Goal: Navigation & Orientation: Find specific page/section

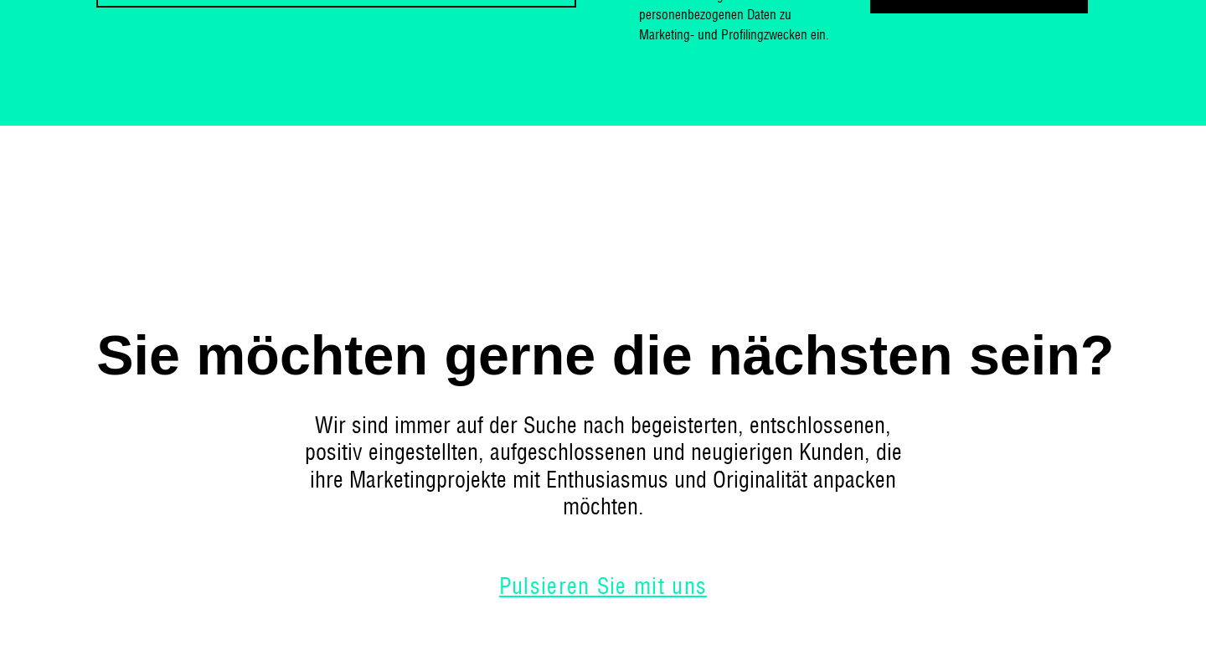
scroll to position [8006, 0]
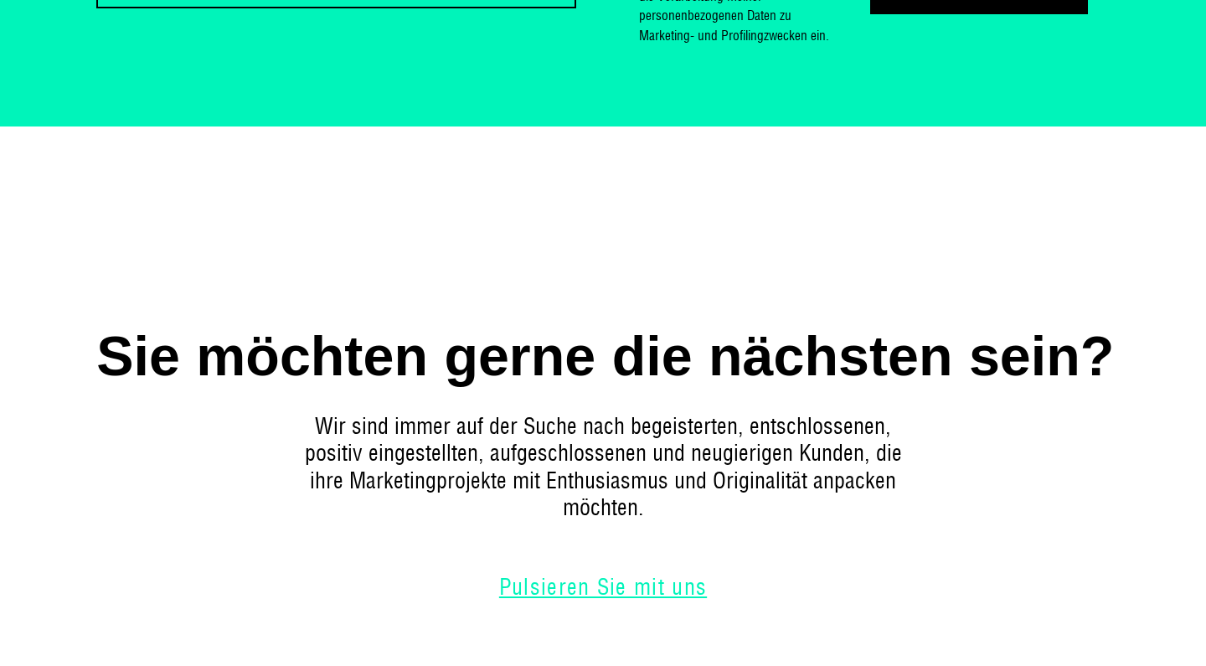
click at [593, 576] on link "Pulsieren Sie mit uns" at bounding box center [602, 587] width 251 height 22
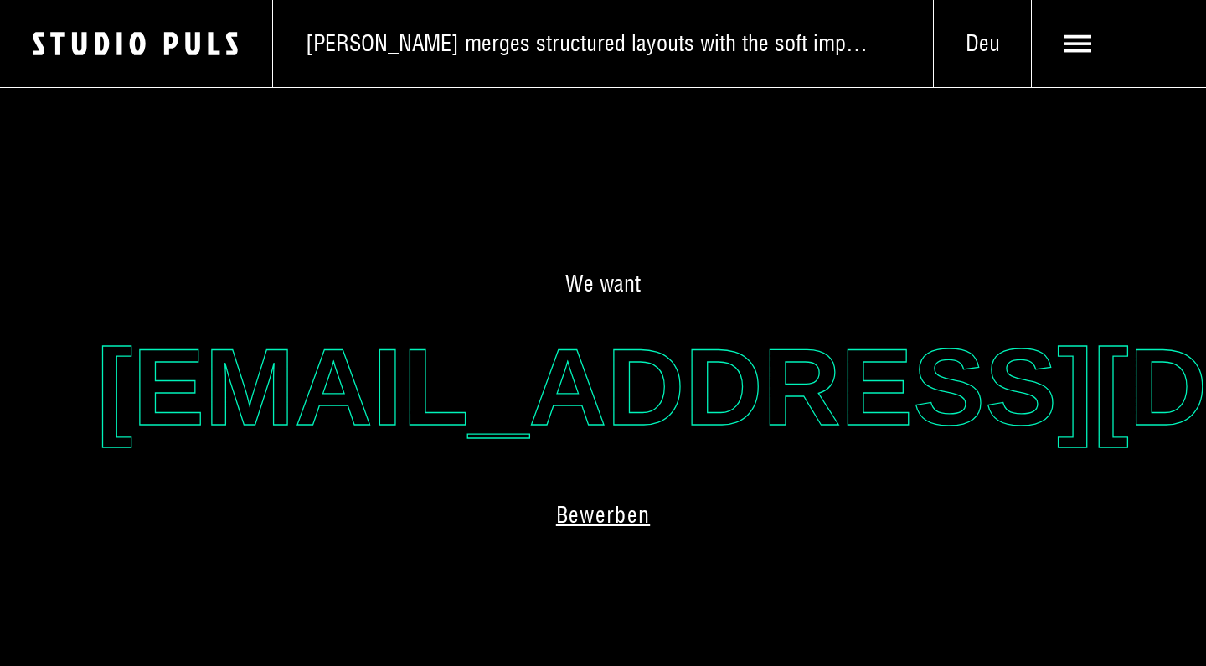
scroll to position [632, 0]
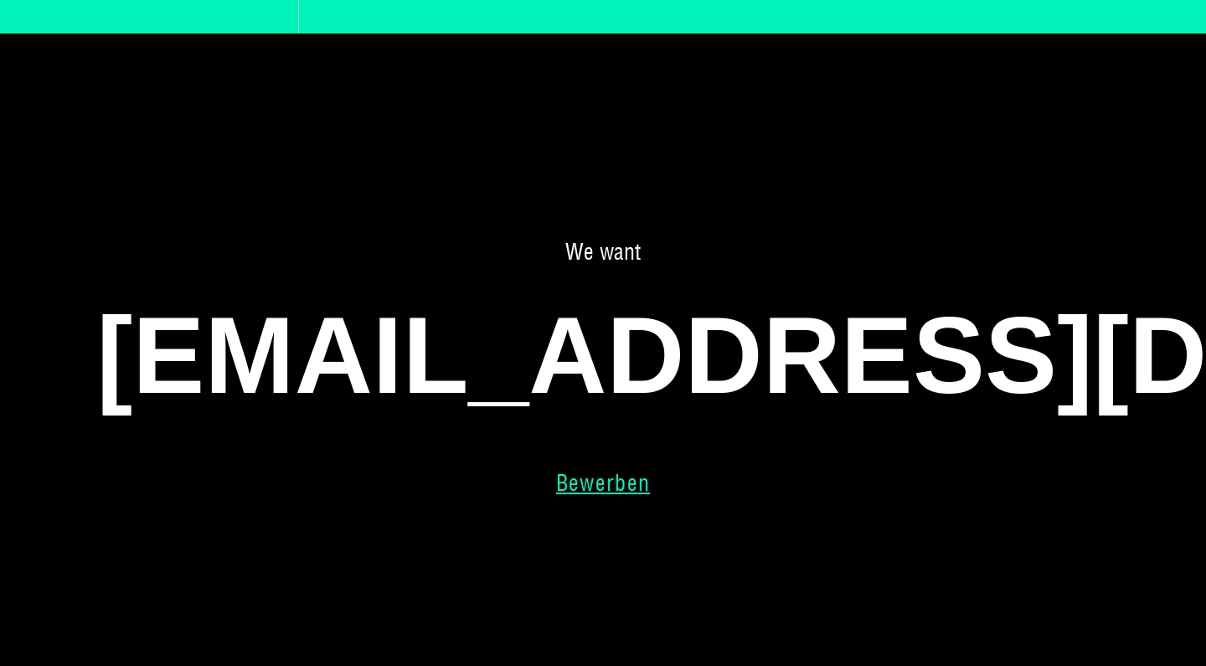
click at [599, 479] on link "Bewerben" at bounding box center [602, 483] width 137 height 22
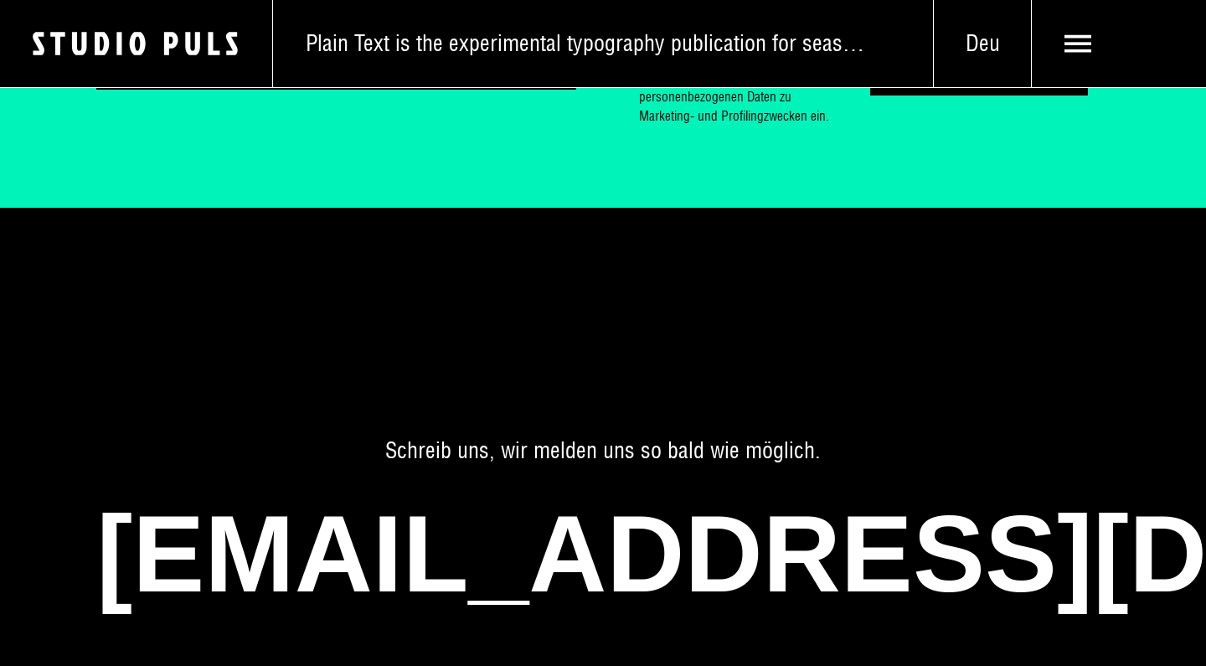
scroll to position [3625, 0]
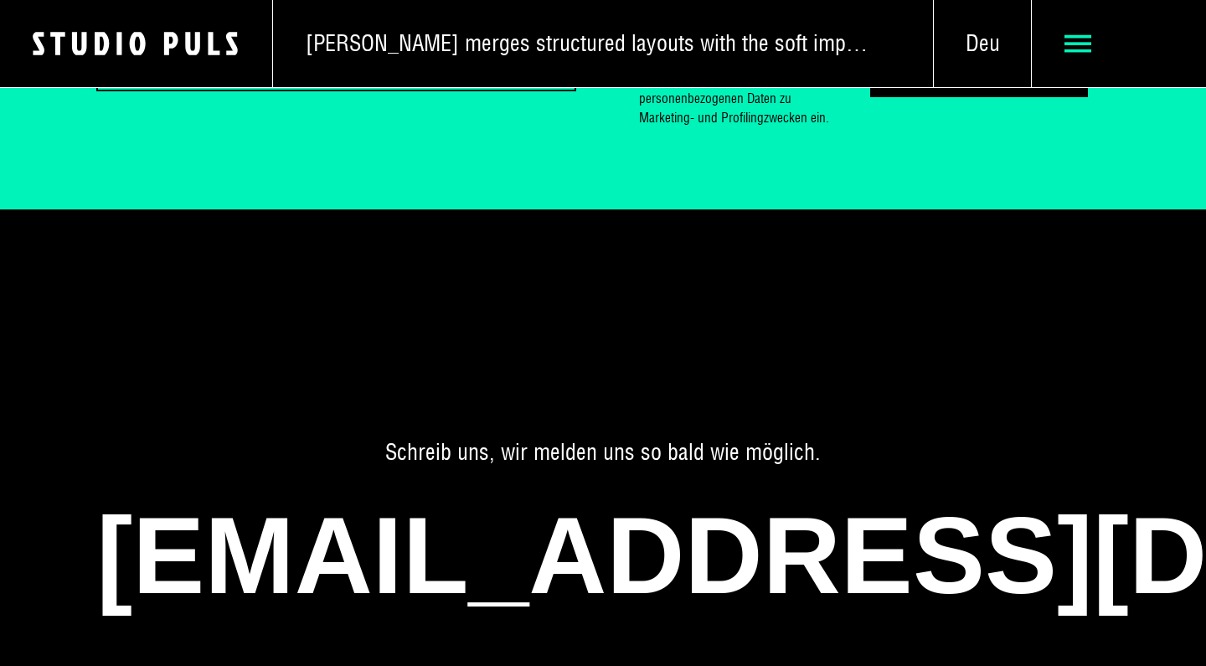
click at [1078, 44] on use at bounding box center [1078, 44] width 28 height 18
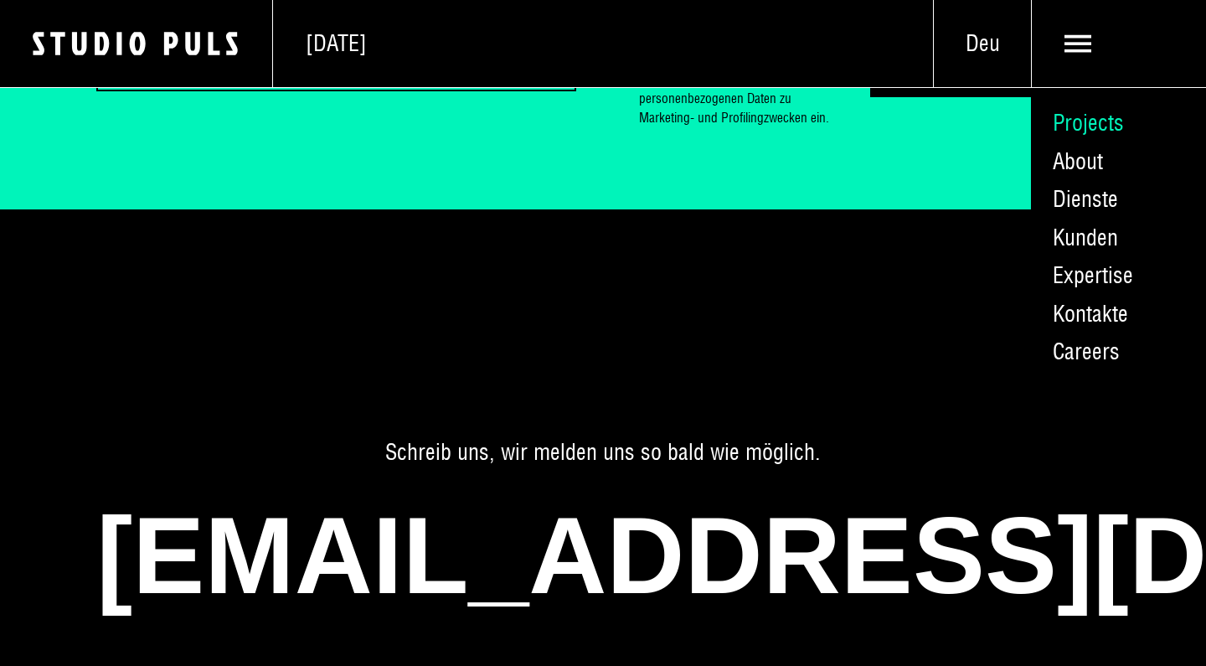
click at [1094, 124] on link "Projects" at bounding box center [1118, 124] width 175 height 39
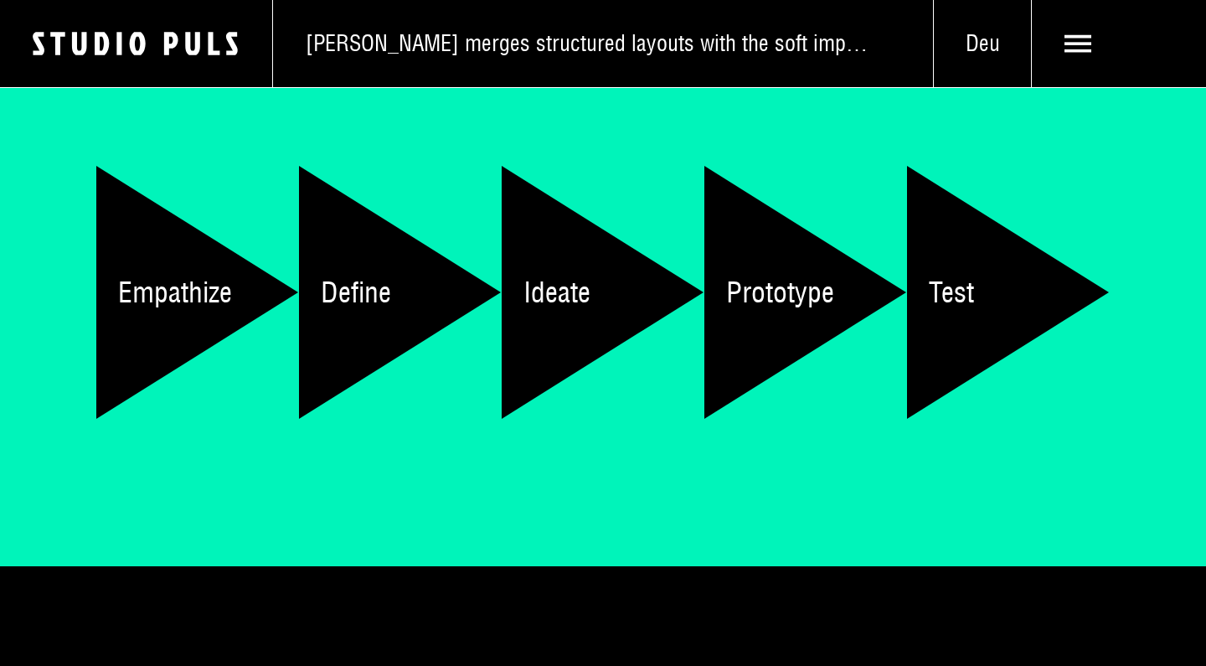
scroll to position [558, 0]
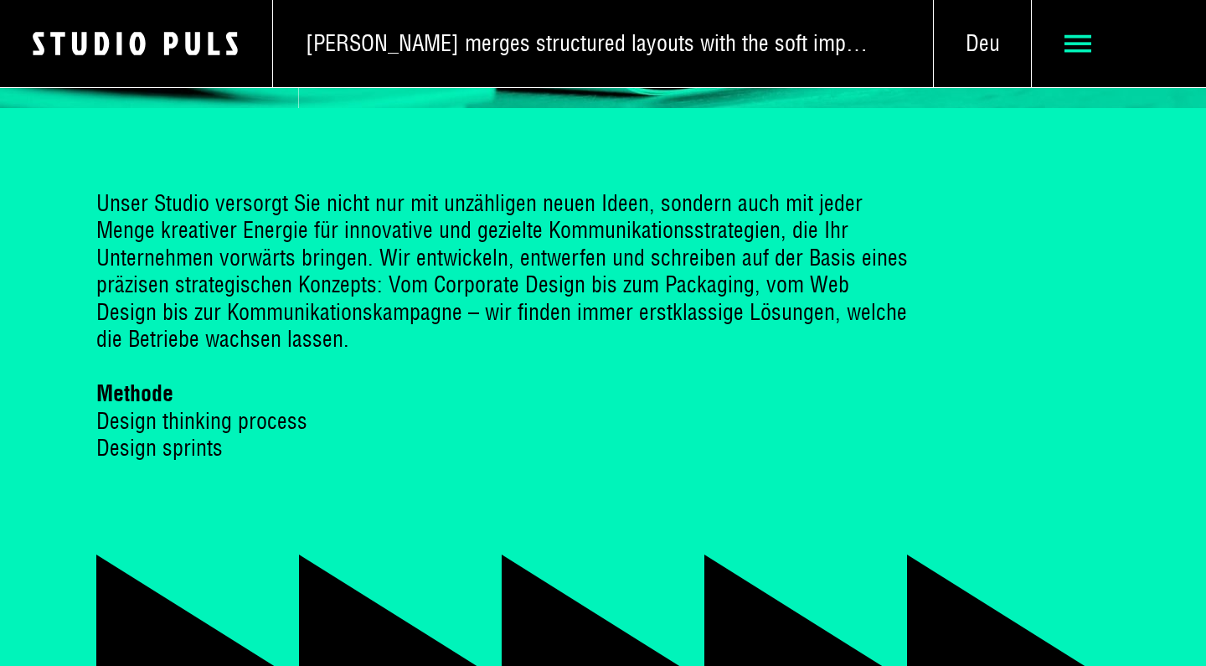
click at [1081, 41] on icon at bounding box center [1078, 44] width 28 height 28
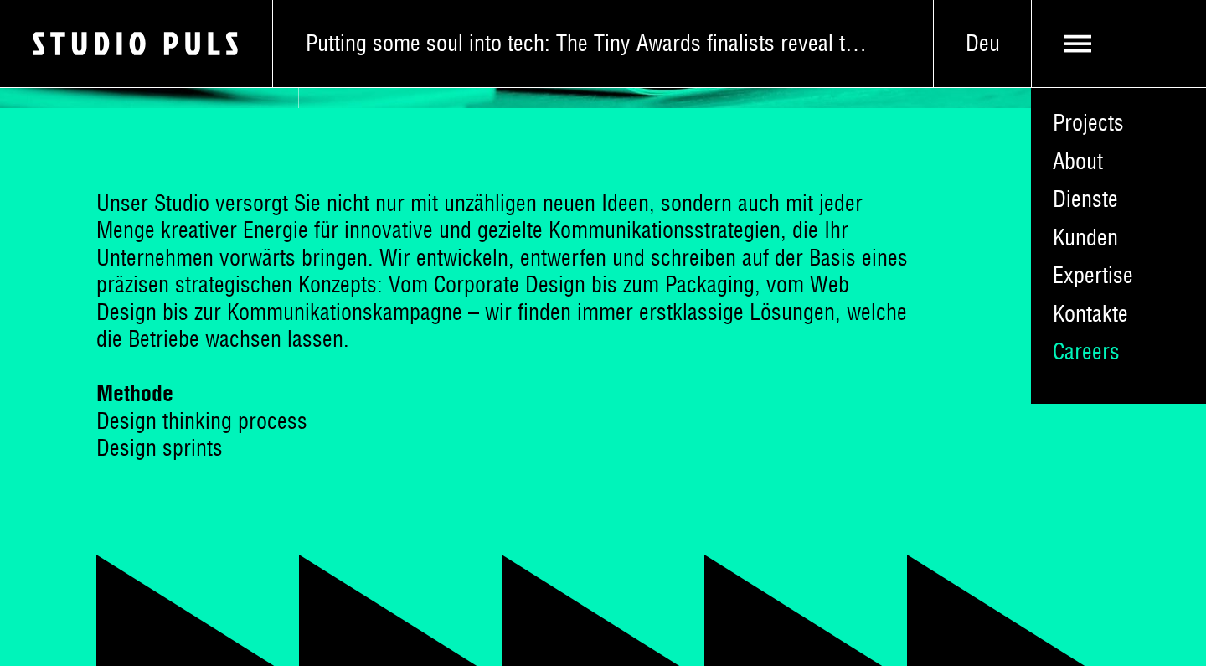
click at [1087, 350] on link "Careers" at bounding box center [1118, 352] width 175 height 39
